Goal: Task Accomplishment & Management: Complete application form

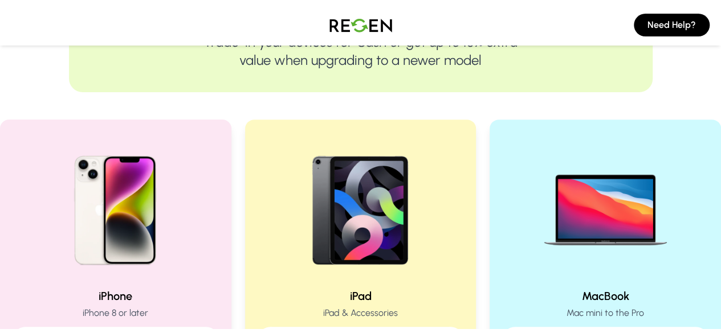
scroll to position [169, 0]
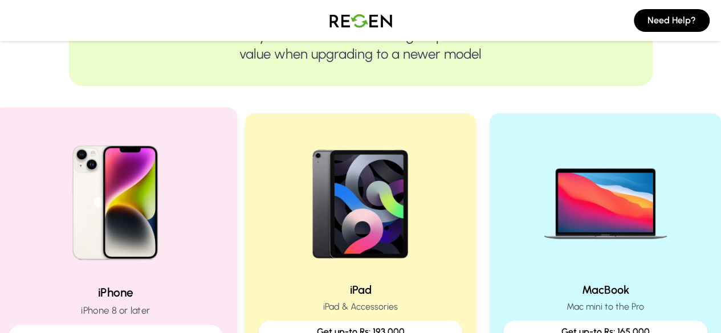
click at [136, 256] on img at bounding box center [115, 198] width 153 height 153
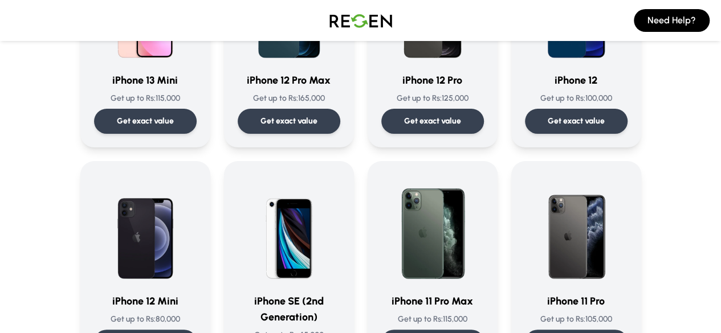
scroll to position [871, 0]
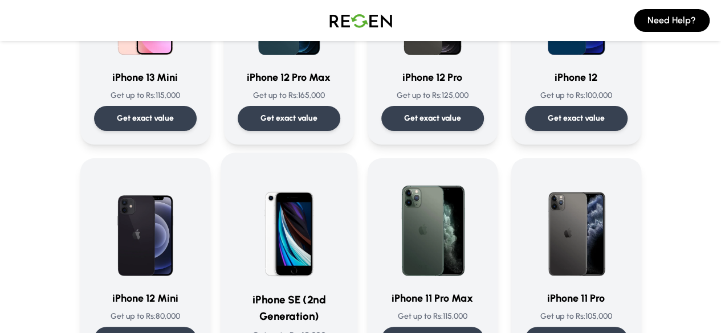
click at [305, 256] on img at bounding box center [289, 224] width 108 height 115
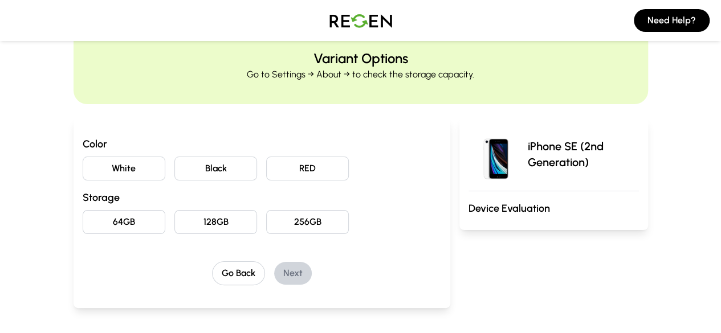
scroll to position [42, 0]
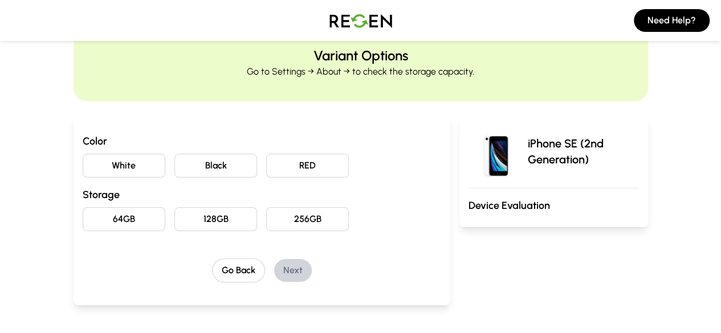
click at [87, 173] on button "White" at bounding box center [124, 166] width 83 height 24
click at [83, 217] on button "64GB" at bounding box center [124, 219] width 83 height 24
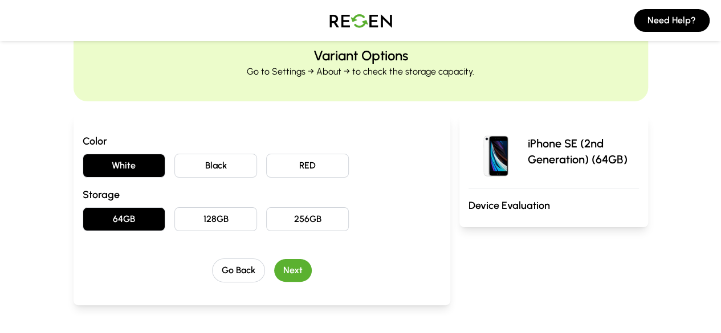
click at [275, 262] on button "Next" at bounding box center [293, 270] width 38 height 23
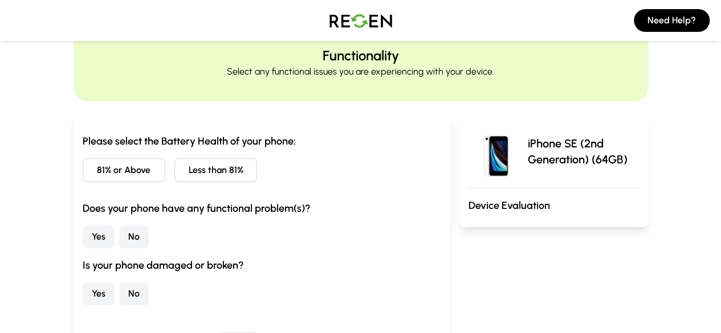
click at [202, 171] on button "Less than 81%" at bounding box center [215, 170] width 83 height 24
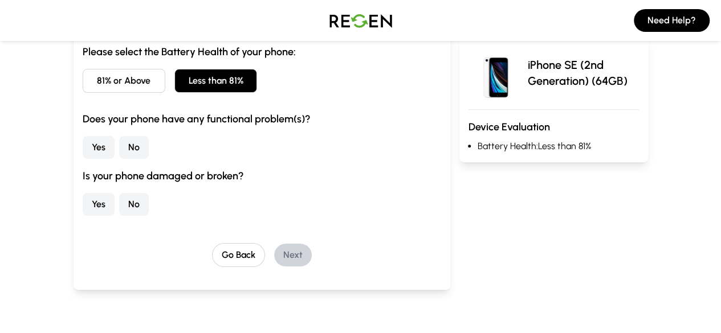
scroll to position [135, 0]
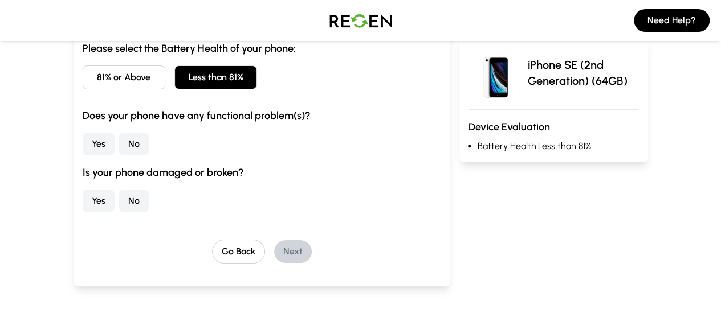
click at [119, 137] on button "No" at bounding box center [134, 144] width 30 height 23
click at [119, 193] on button "No" at bounding box center [134, 201] width 30 height 23
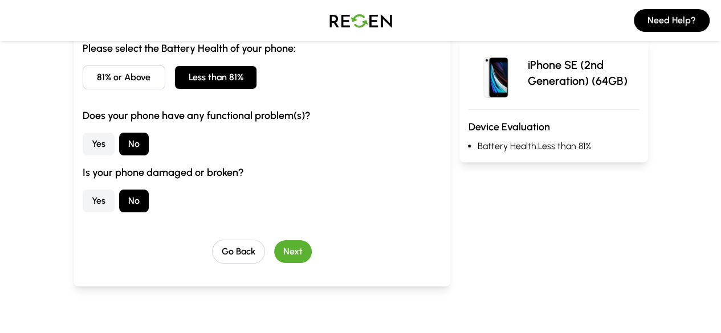
click at [274, 259] on button "Next" at bounding box center [293, 251] width 38 height 23
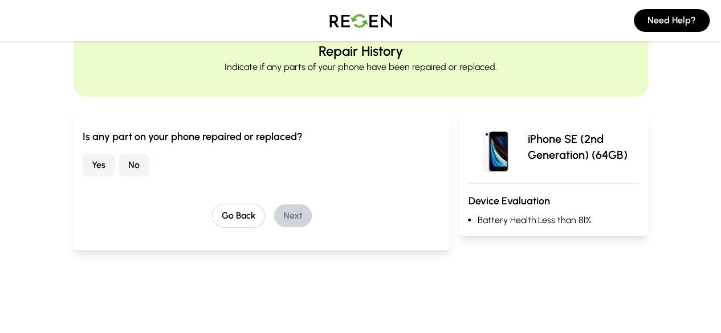
scroll to position [45, 0]
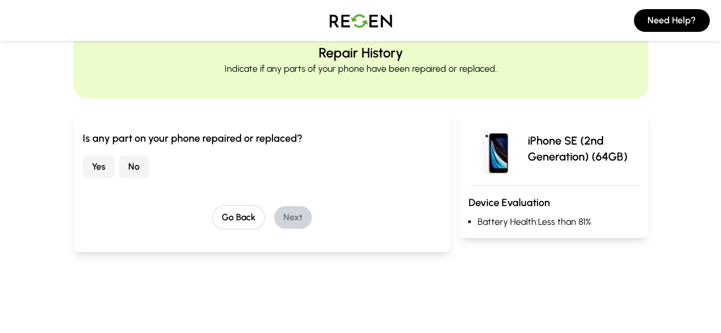
click at [119, 165] on button "No" at bounding box center [134, 166] width 30 height 23
click at [277, 224] on button "Next" at bounding box center [293, 217] width 38 height 23
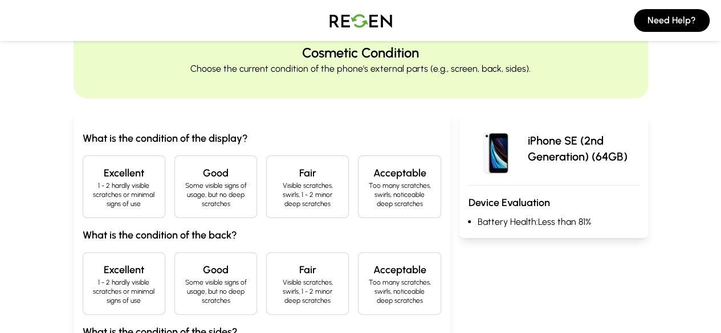
scroll to position [53, 0]
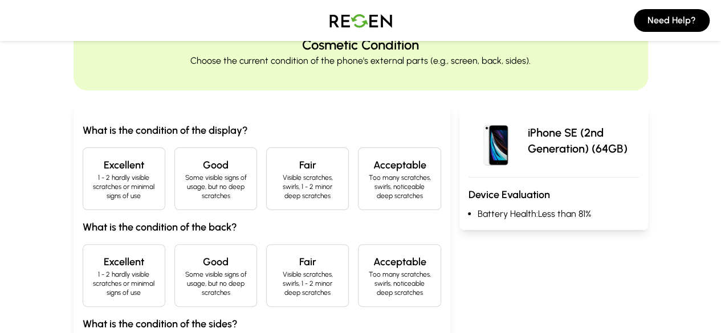
click at [184, 190] on p "Some visible signs of usage, but no deep scratches" at bounding box center [215, 186] width 63 height 27
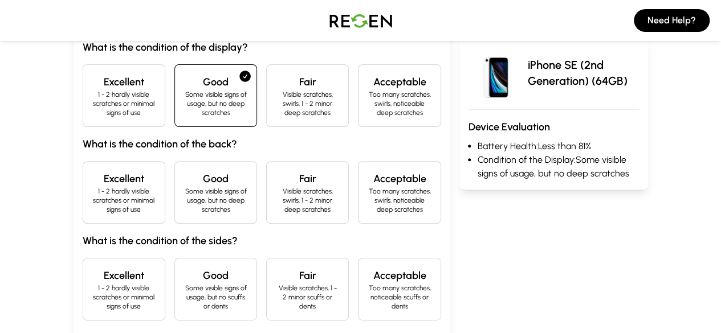
scroll to position [139, 0]
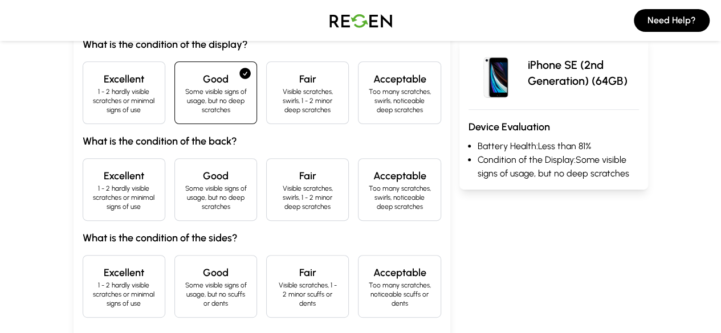
click at [93, 184] on p "1 - 2 hardly visible scratches or minimal signs of use" at bounding box center [123, 197] width 63 height 27
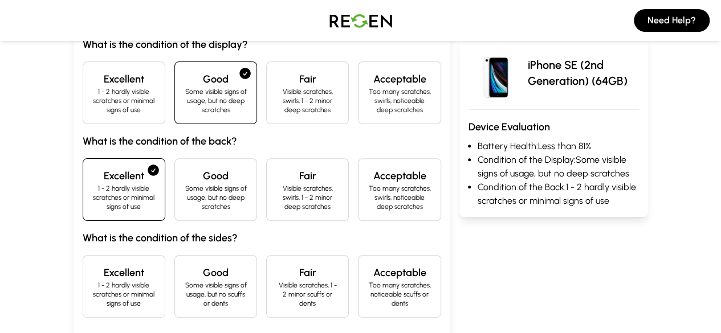
click at [83, 255] on div "Excellent 1 - 2 hardly visible scratches or minimal signs of use" at bounding box center [124, 286] width 83 height 63
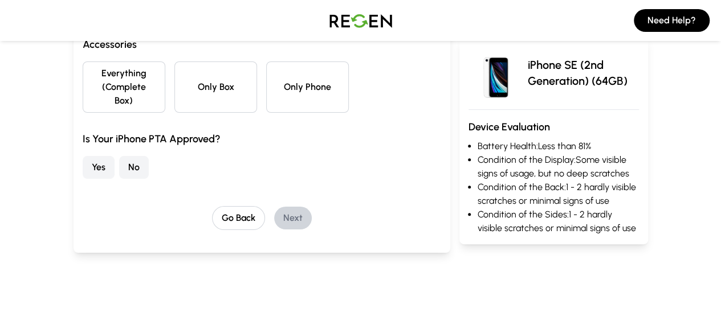
click at [83, 158] on button "Yes" at bounding box center [99, 167] width 32 height 23
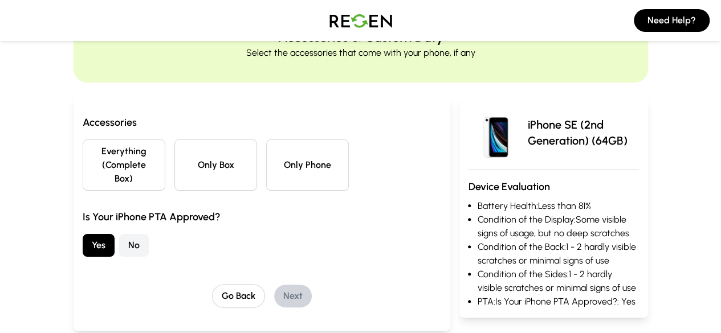
scroll to position [59, 0]
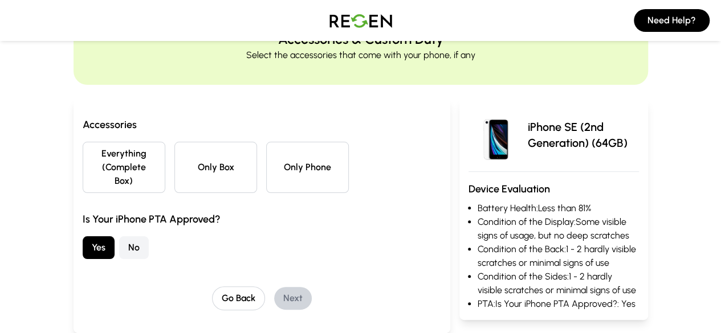
click at [288, 150] on button "Only Phone" at bounding box center [307, 167] width 83 height 51
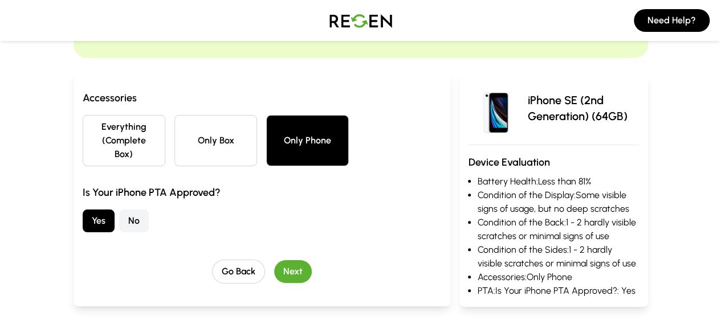
scroll to position [88, 0]
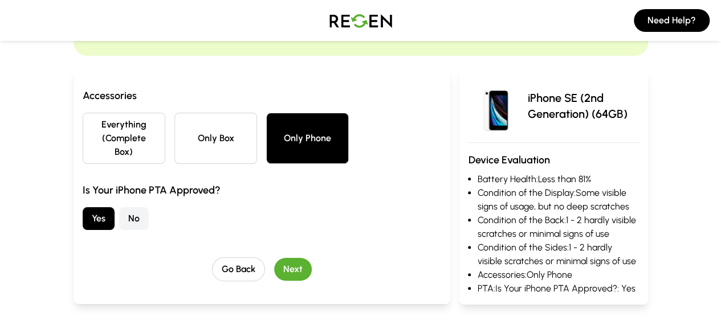
click at [274, 259] on button "Next" at bounding box center [293, 269] width 38 height 23
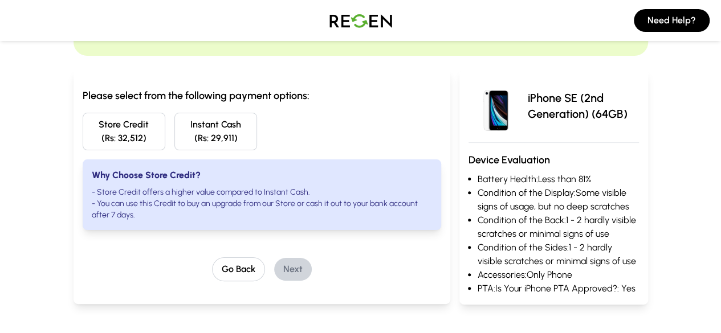
click at [83, 139] on button "Store Credit (Rs: 32,512)" at bounding box center [124, 132] width 83 height 38
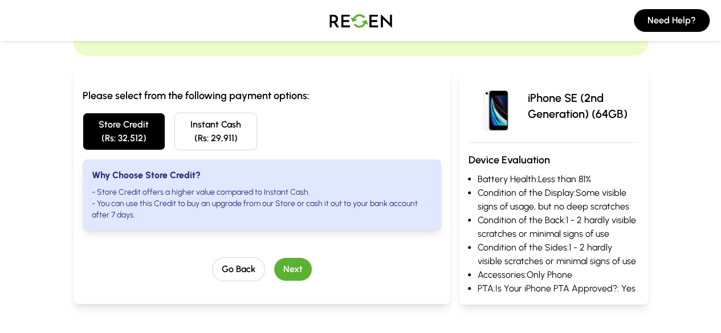
click at [280, 261] on button "Next" at bounding box center [293, 269] width 38 height 23
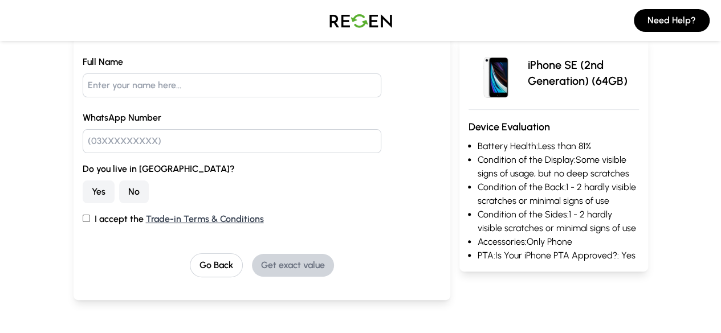
scroll to position [125, 0]
click at [119, 185] on button "No" at bounding box center [134, 191] width 30 height 23
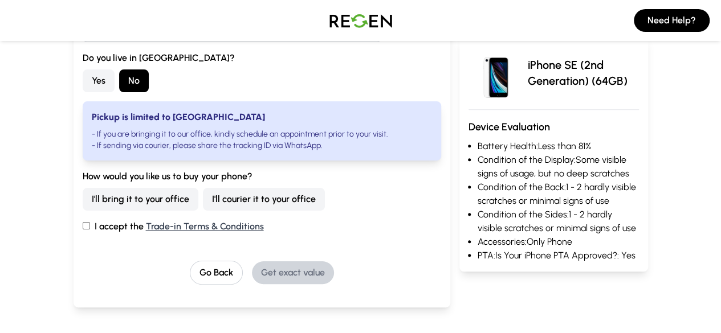
scroll to position [236, 0]
click at [203, 195] on button "I'll courier it to your office" at bounding box center [264, 198] width 122 height 23
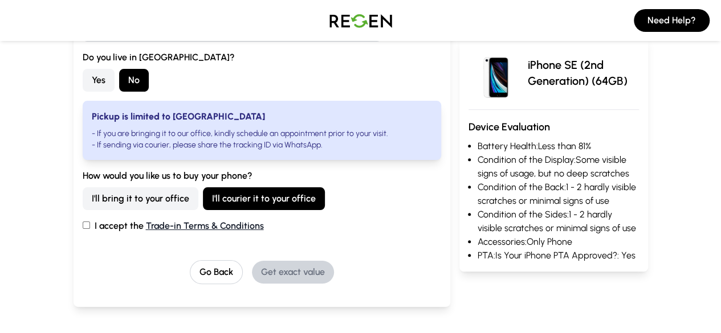
click at [146, 221] on link "Trade-in Terms & Conditions" at bounding box center [205, 225] width 118 height 11
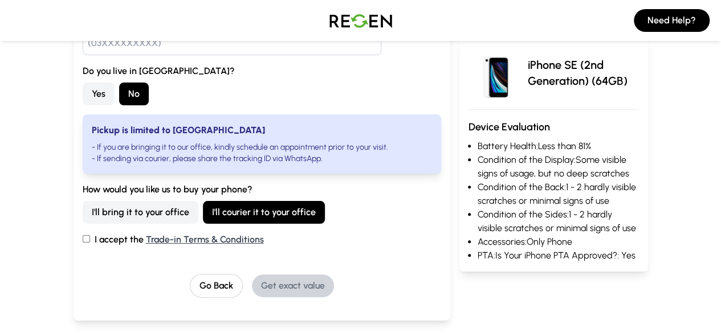
scroll to position [222, 0]
click at [83, 220] on button "I'll bring it to your office" at bounding box center [141, 213] width 116 height 23
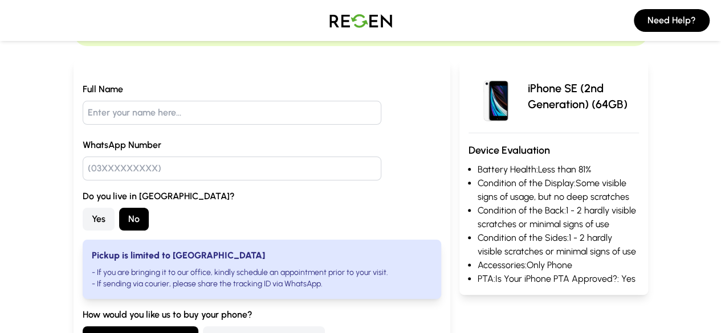
scroll to position [95, 0]
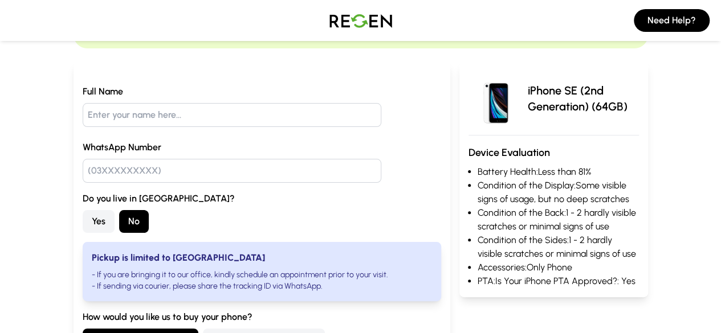
click at [83, 220] on button "Yes" at bounding box center [99, 221] width 32 height 23
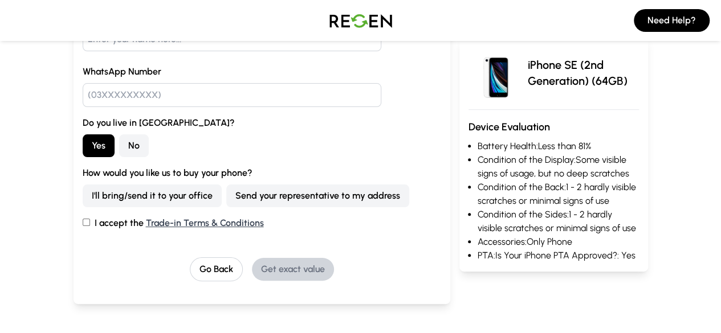
scroll to position [171, 0]
click at [110, 198] on button "I'll bring/send it to your office" at bounding box center [152, 195] width 139 height 23
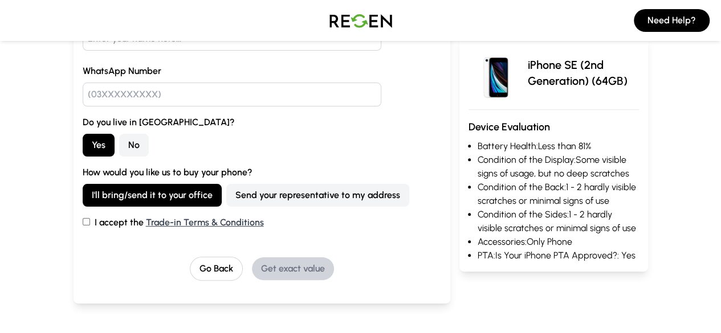
click at [83, 220] on input "I accept the Trade-in Terms & Conditions" at bounding box center [86, 221] width 7 height 7
checkbox input "true"
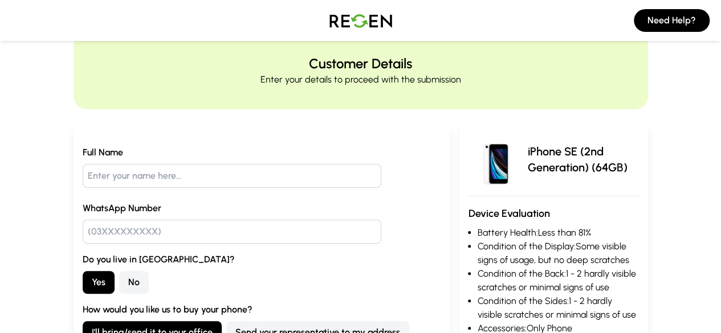
scroll to position [40, 0]
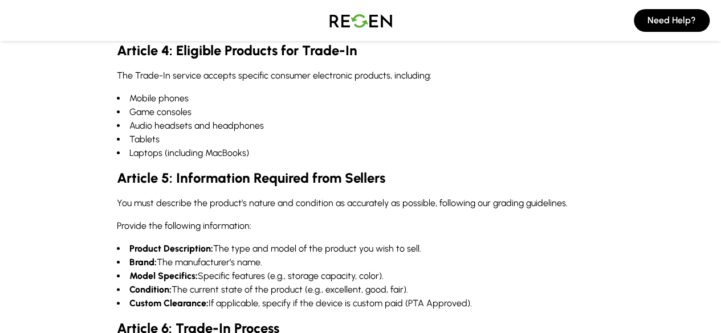
scroll to position [604, 0]
